Goal: Task Accomplishment & Management: Manage account settings

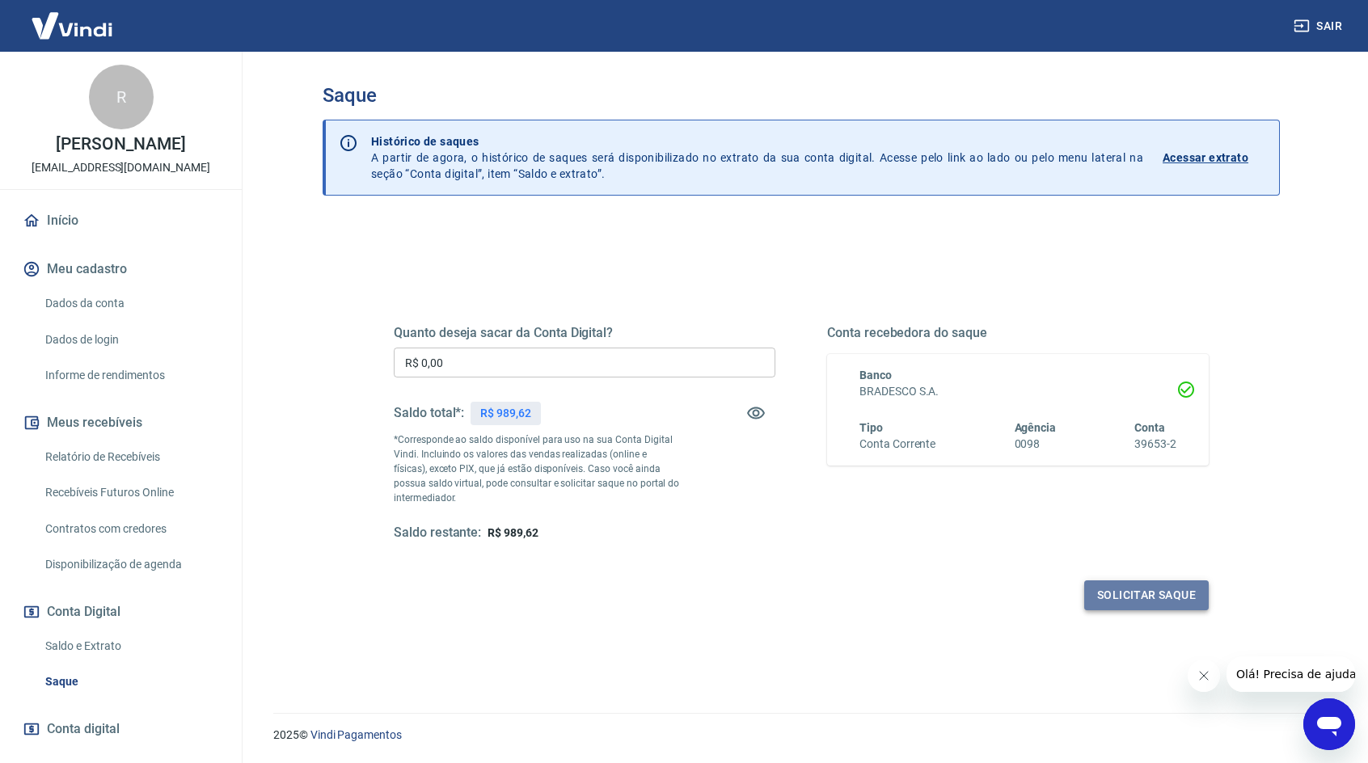
click at [1150, 596] on button "Solicitar saque" at bounding box center [1146, 596] width 125 height 30
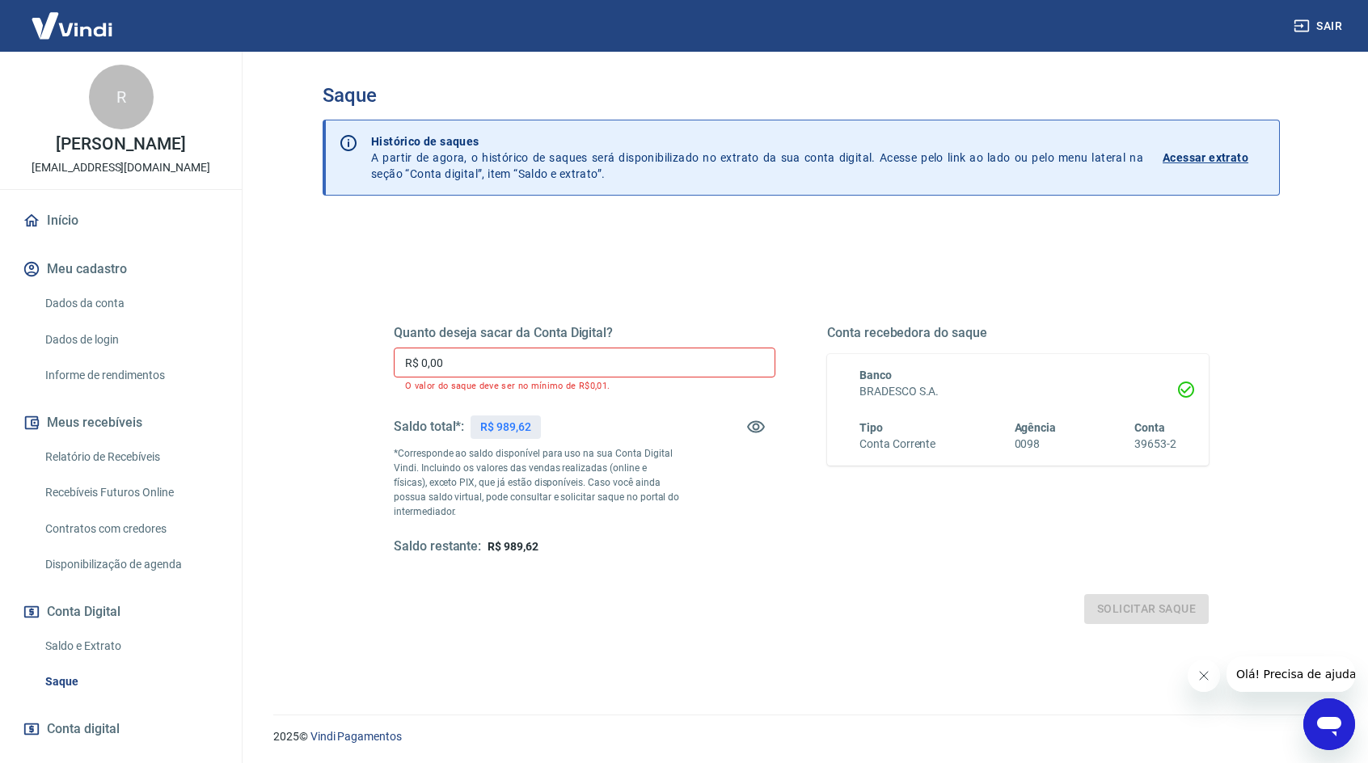
click at [499, 361] on input "R$ 0,00" at bounding box center [585, 363] width 382 height 30
click at [490, 360] on input "R$ 0,00" at bounding box center [585, 363] width 382 height 30
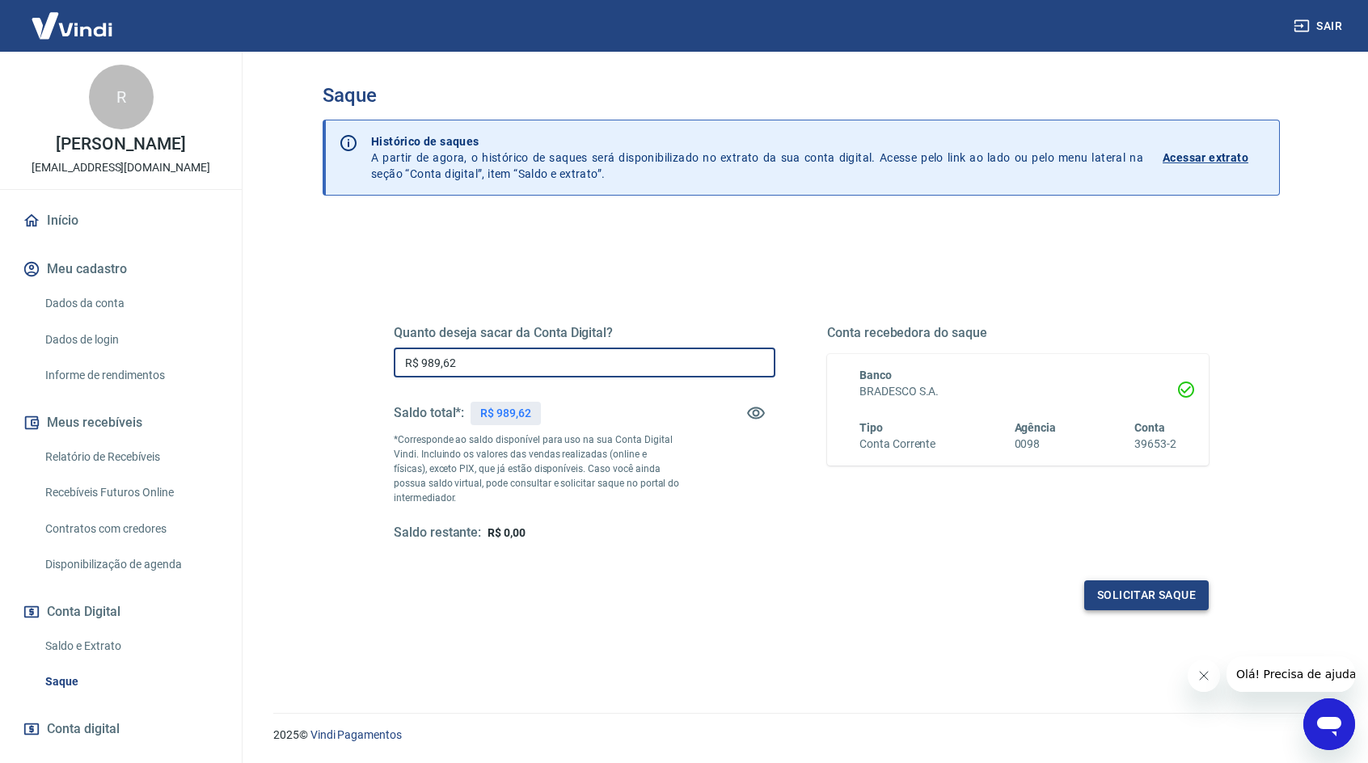
type input "R$ 989,62"
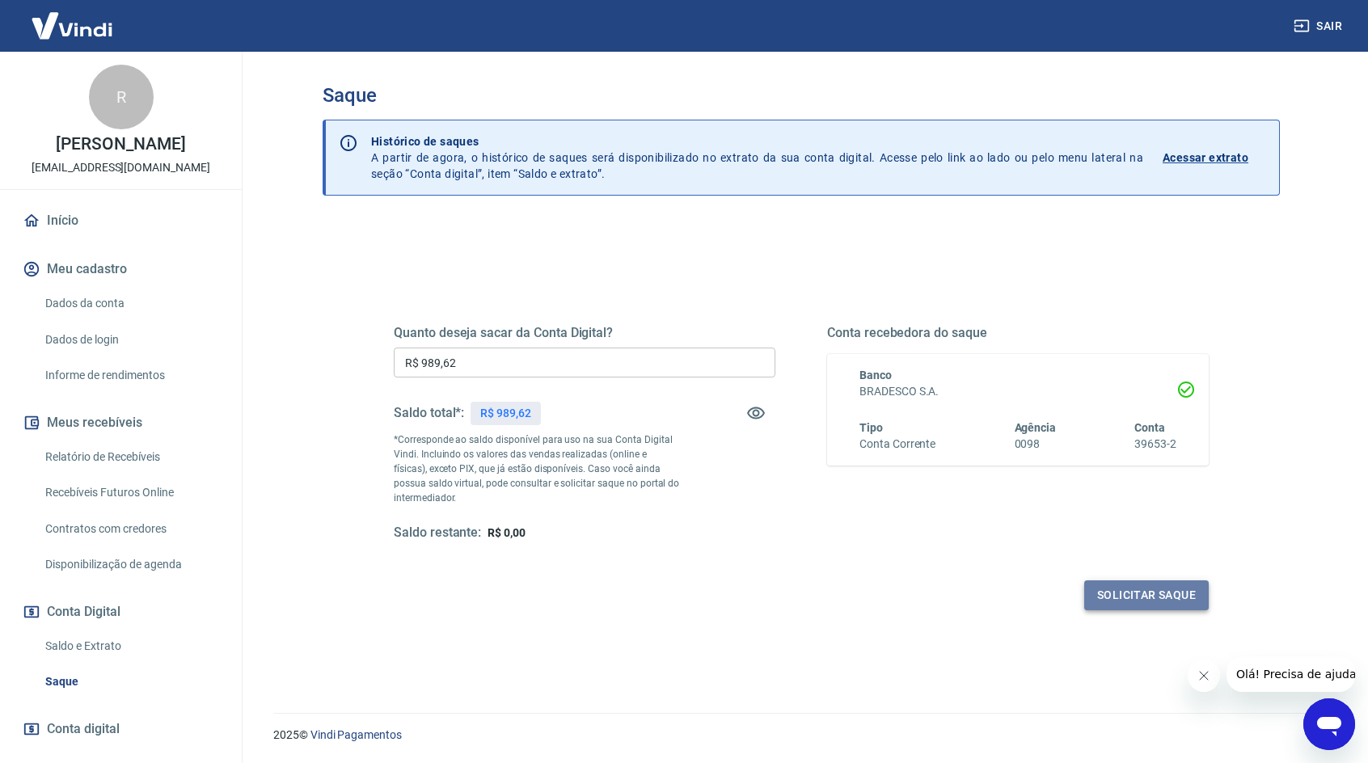
click at [1151, 593] on button "Solicitar saque" at bounding box center [1146, 596] width 125 height 30
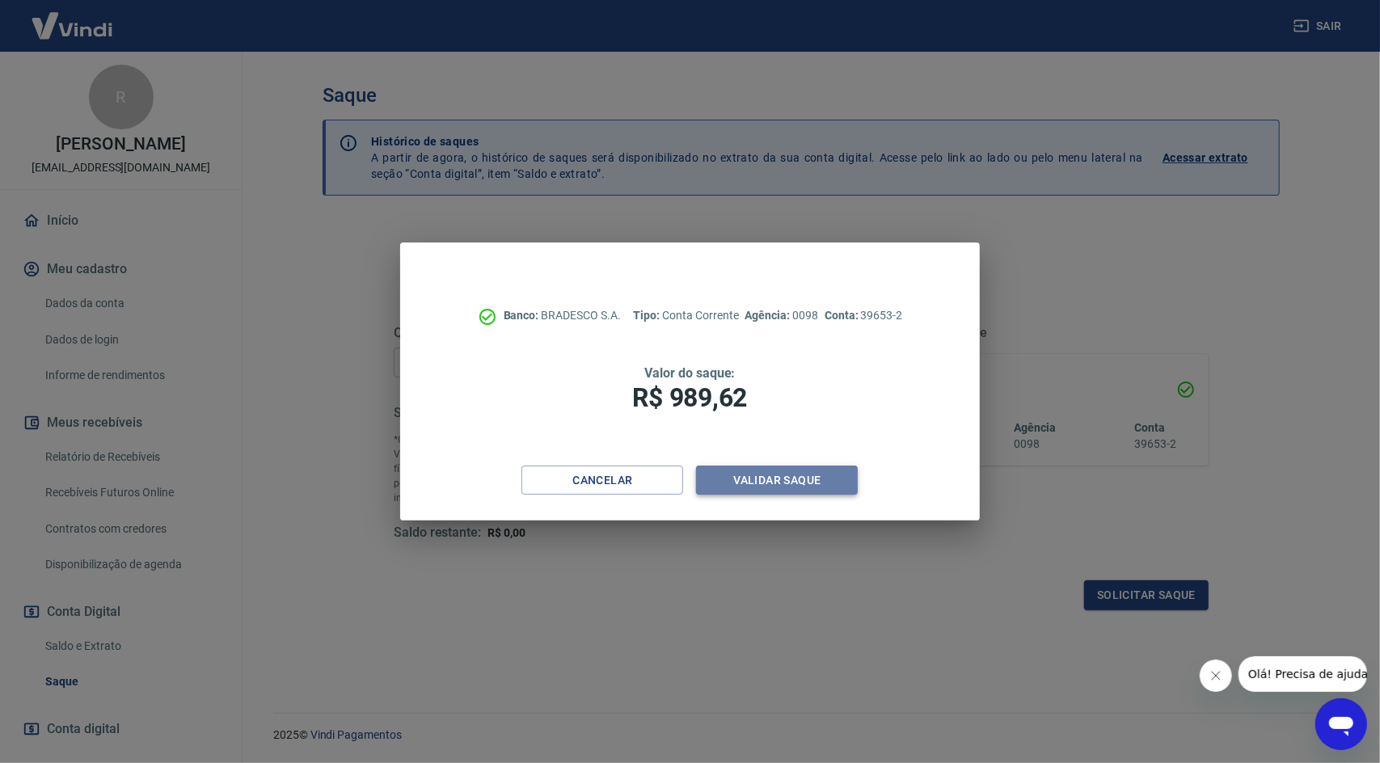
click at [776, 483] on button "Validar saque" at bounding box center [777, 481] width 162 height 30
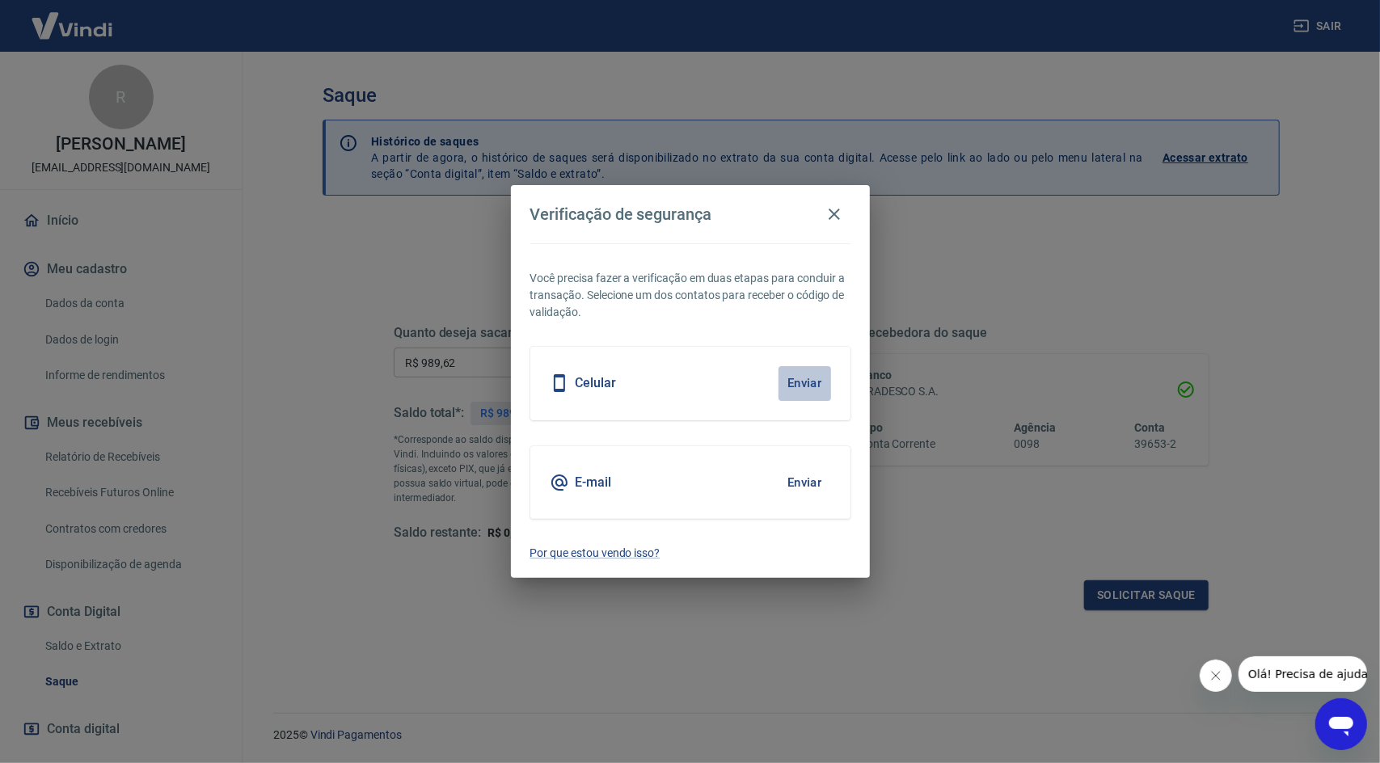
click at [803, 381] on button "Enviar" at bounding box center [805, 383] width 53 height 34
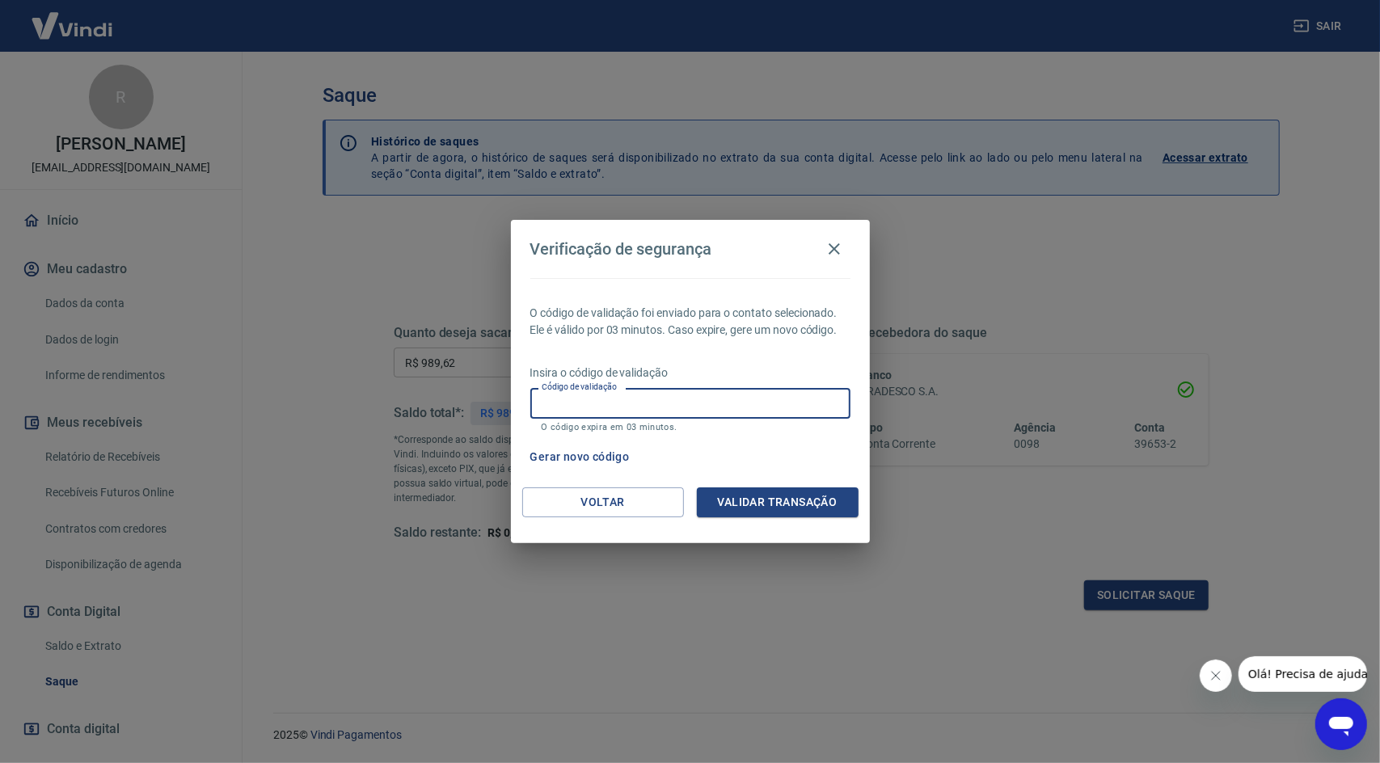
click at [746, 410] on input "Código de validação" at bounding box center [690, 403] width 320 height 30
click at [666, 403] on input "Código de validação" at bounding box center [690, 403] width 320 height 30
type input "681749"
click at [752, 496] on button "Validar transação" at bounding box center [778, 503] width 162 height 30
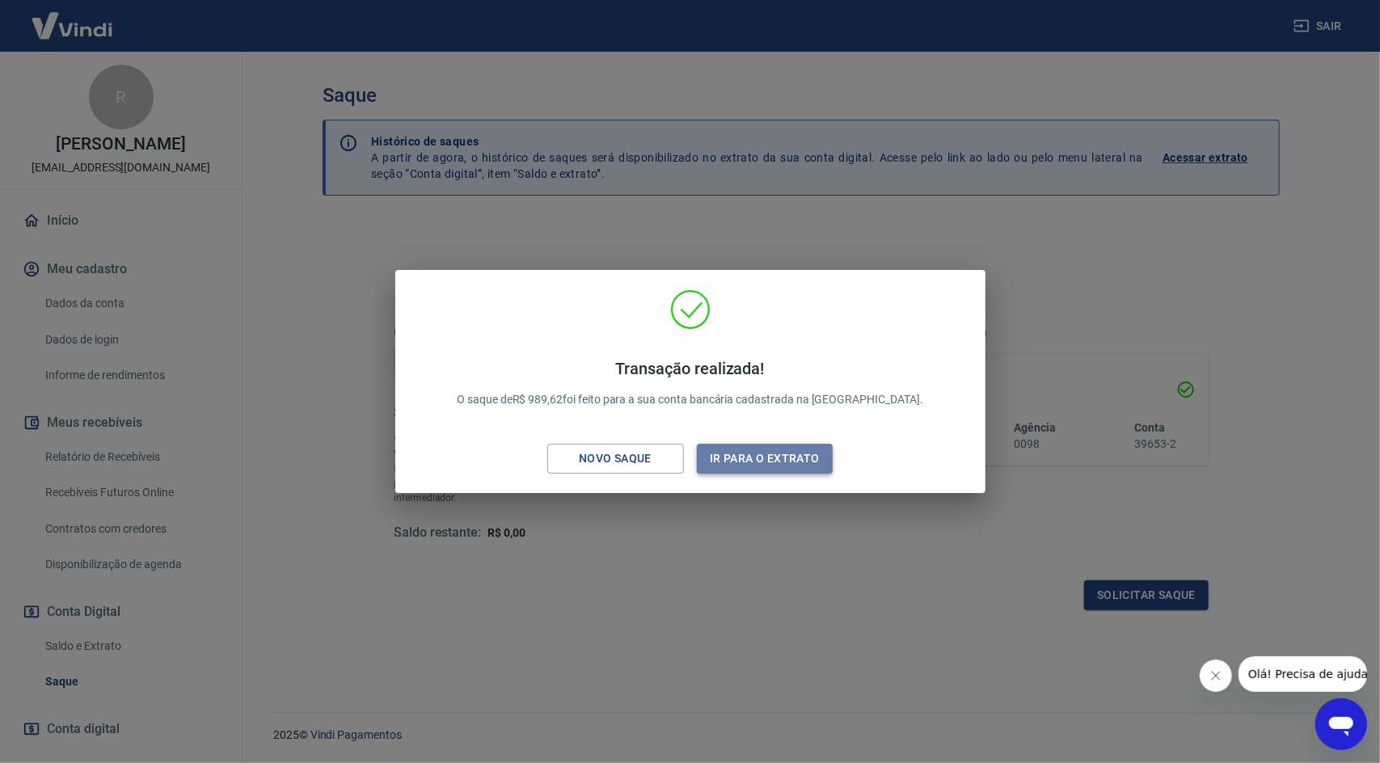
click at [787, 454] on button "Ir para o extrato" at bounding box center [765, 459] width 137 height 30
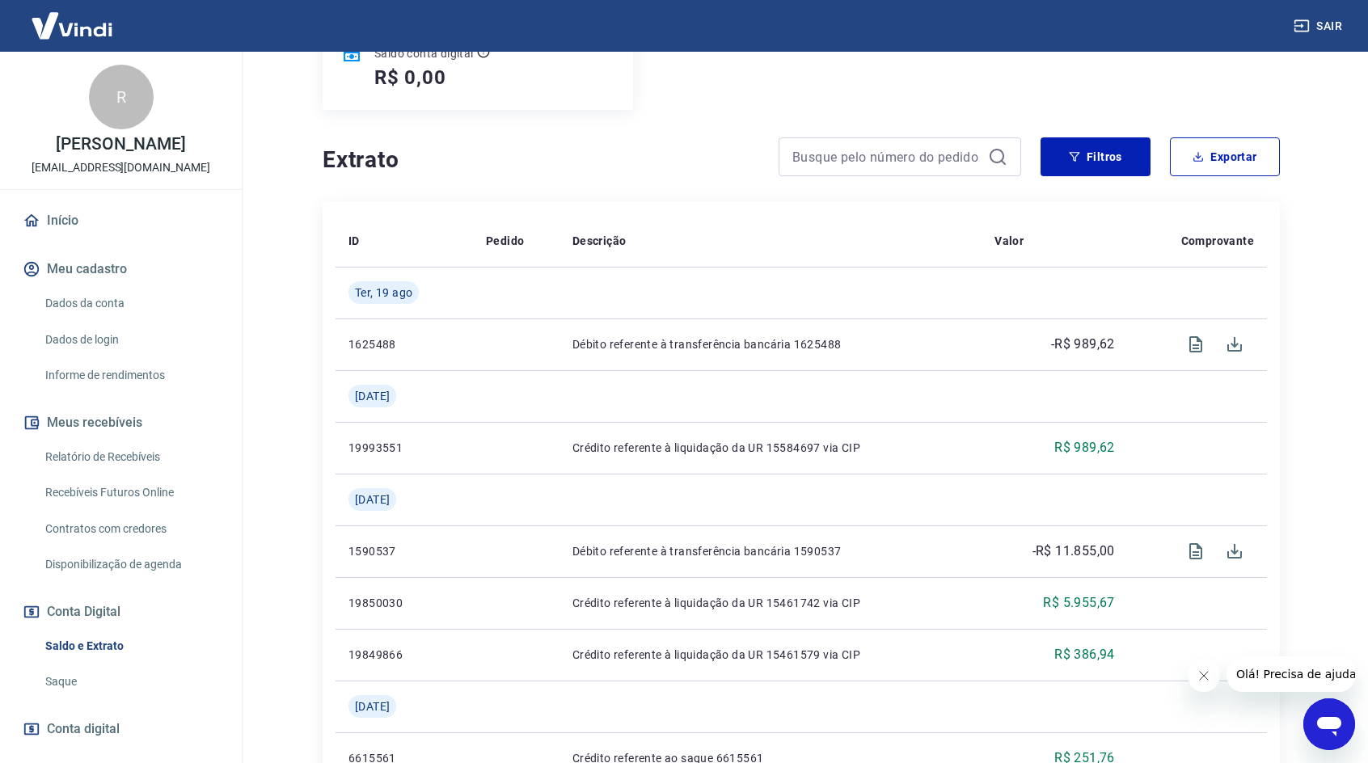
scroll to position [243, 0]
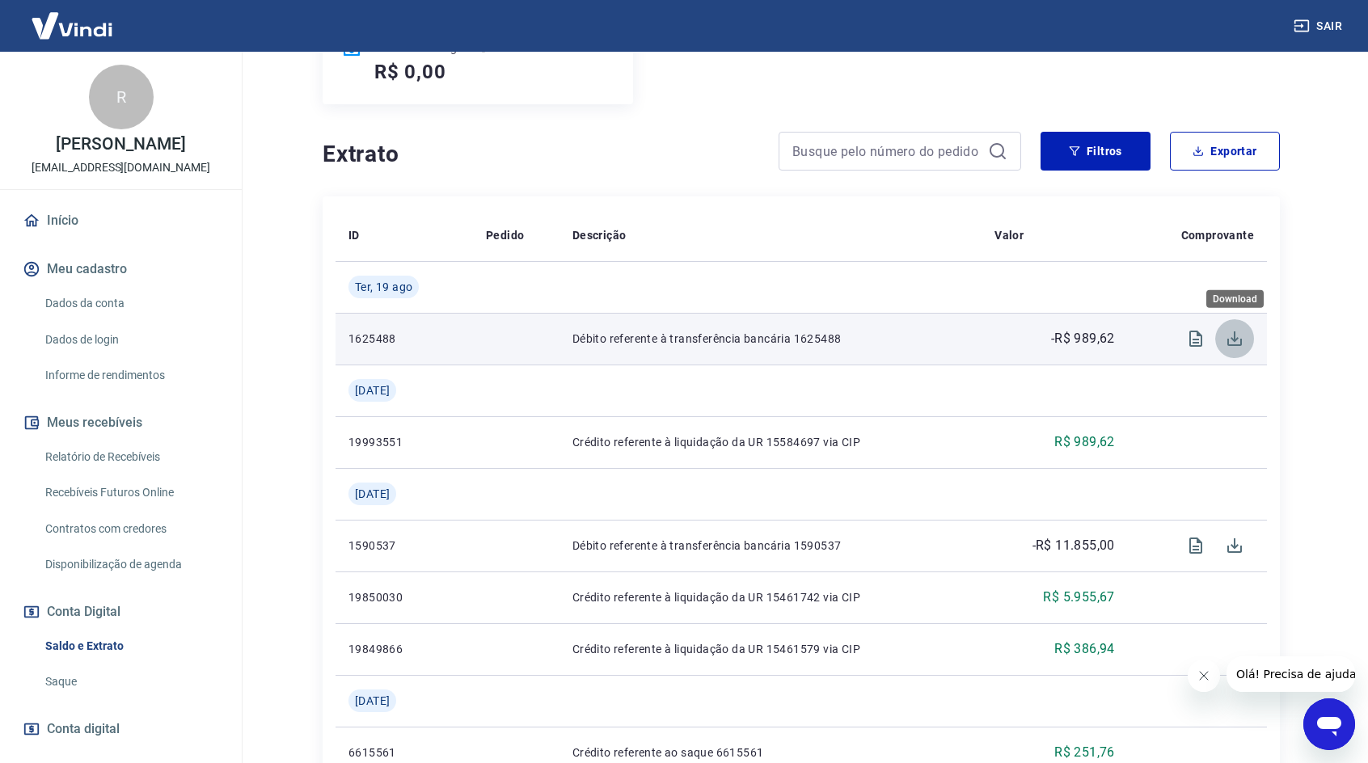
click at [1236, 340] on icon "Download" at bounding box center [1234, 338] width 19 height 19
